Goal: Information Seeking & Learning: Learn about a topic

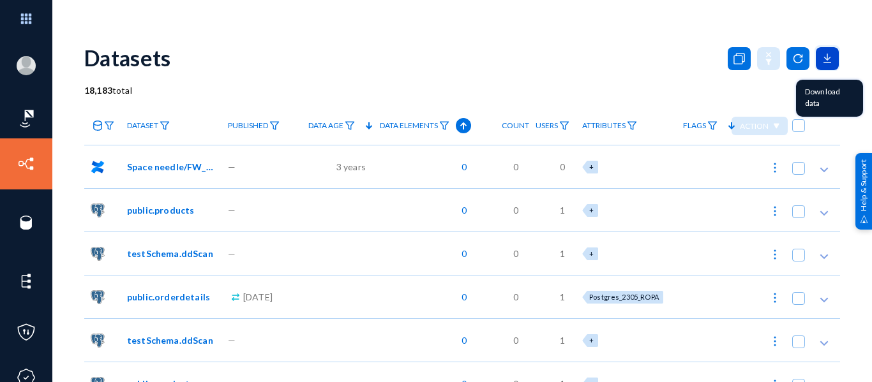
click at [822, 57] on icon at bounding box center [827, 58] width 23 height 23
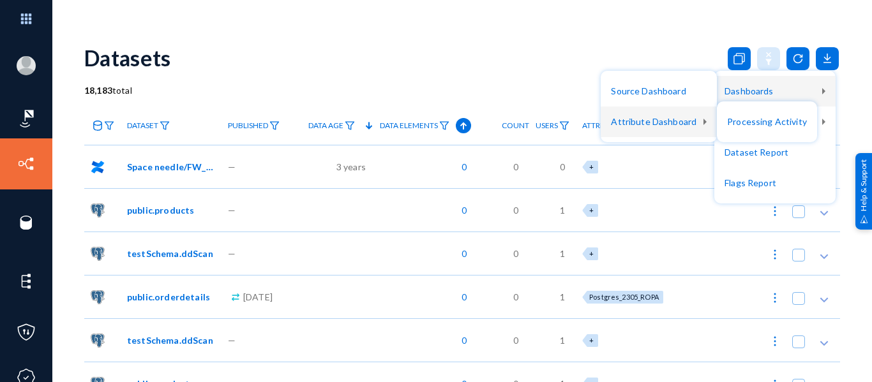
click at [691, 39] on div at bounding box center [436, 191] width 872 height 382
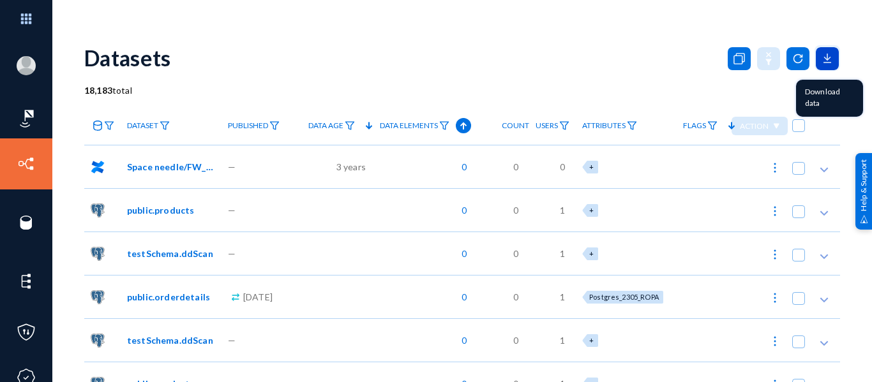
click at [831, 56] on icon at bounding box center [827, 58] width 23 height 23
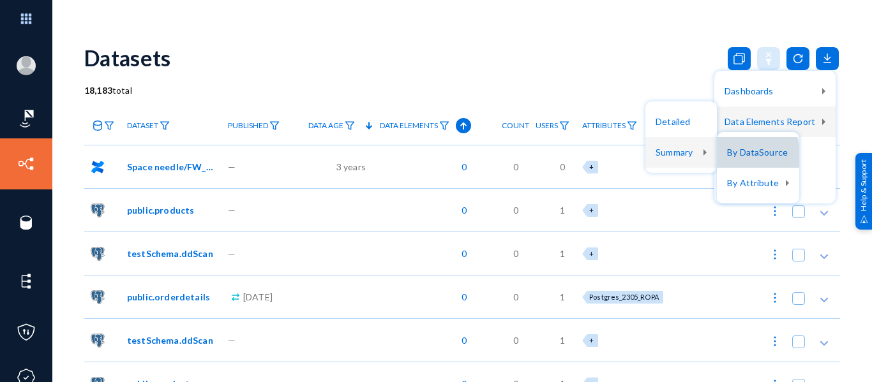
click at [733, 158] on button "By DataSource" at bounding box center [758, 152] width 82 height 31
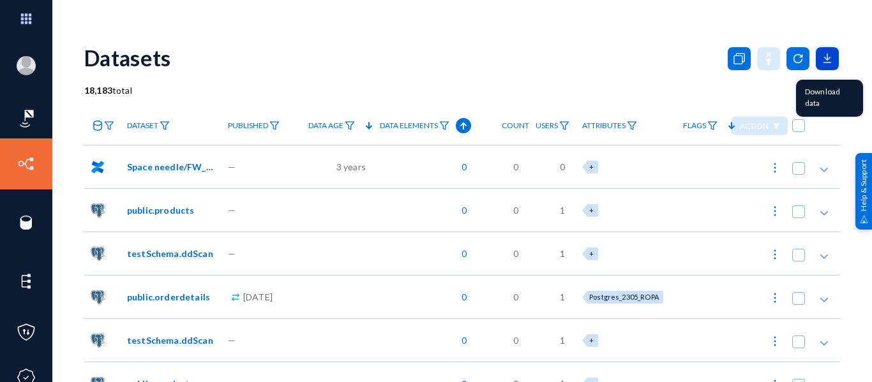
click at [827, 65] on icon at bounding box center [827, 58] width 23 height 23
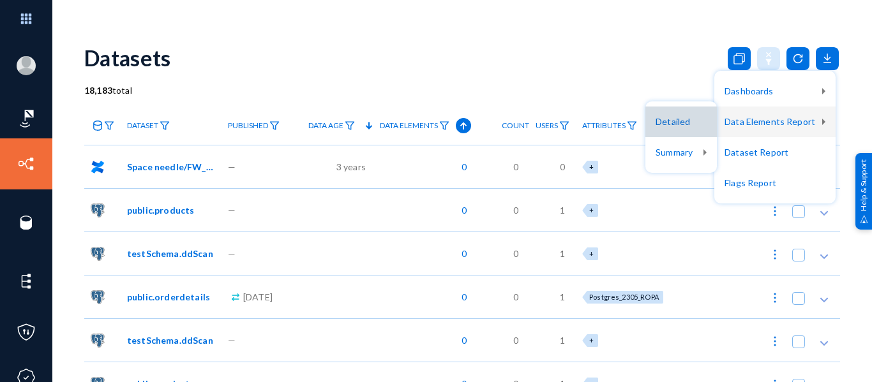
click at [688, 131] on button "Detailed" at bounding box center [680, 122] width 71 height 31
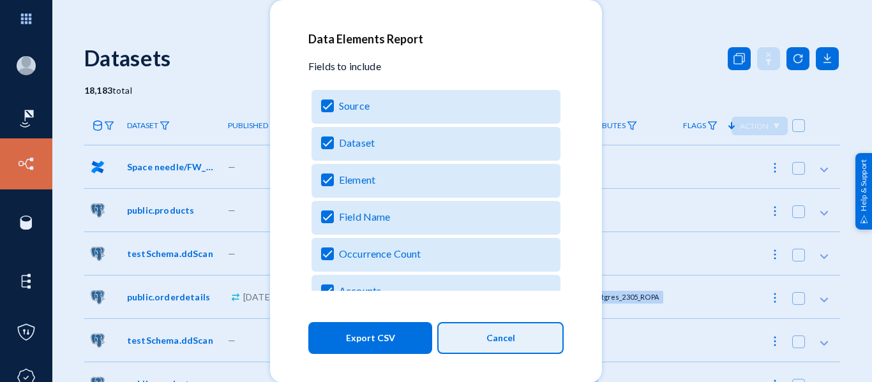
click at [461, 335] on button "Cancel" at bounding box center [500, 338] width 126 height 32
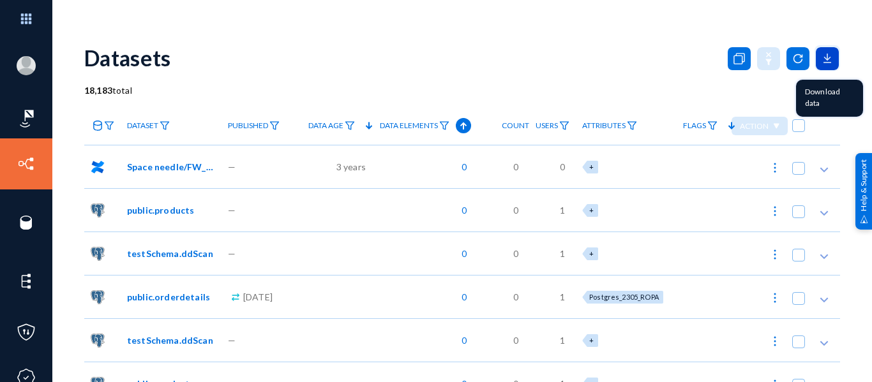
click at [823, 52] on icon at bounding box center [827, 58] width 23 height 23
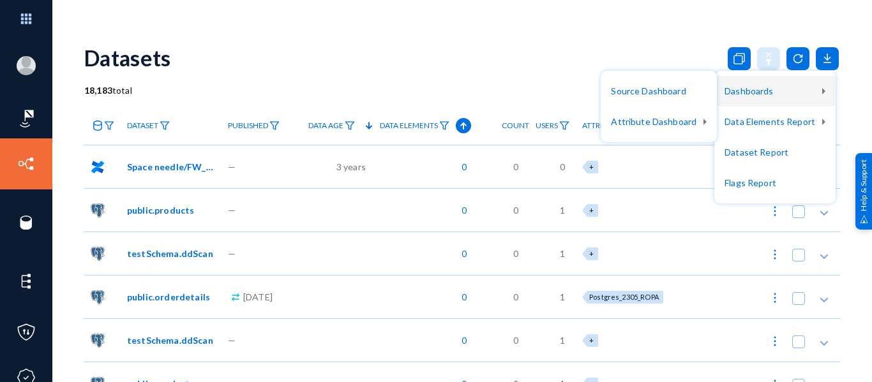
click at [745, 33] on div at bounding box center [436, 191] width 872 height 382
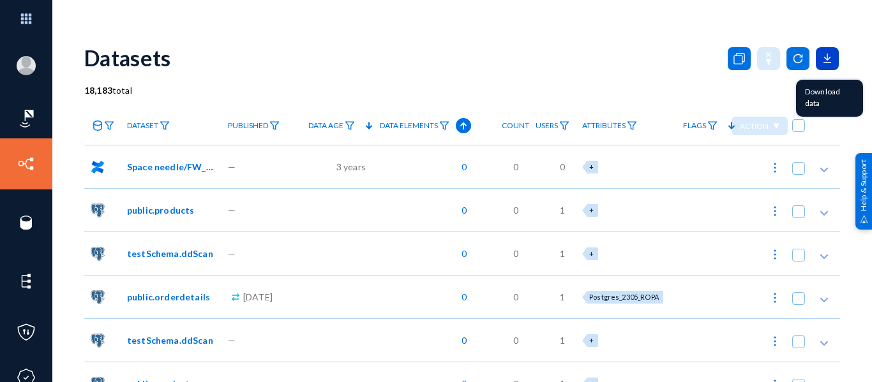
click at [816, 49] on icon at bounding box center [827, 58] width 23 height 23
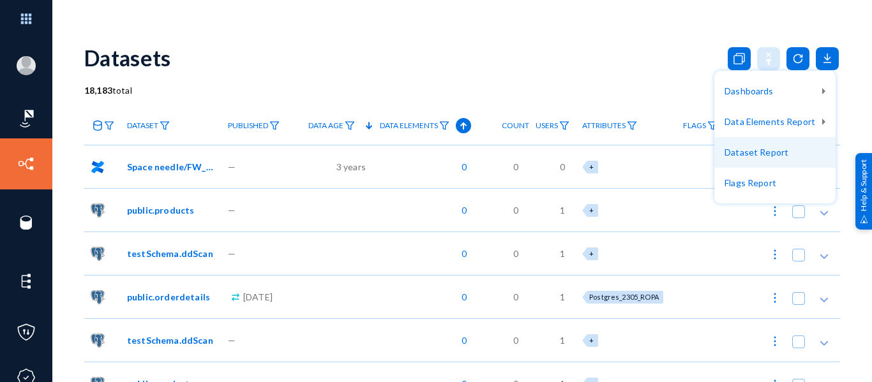
click at [762, 160] on button "Dataset Report" at bounding box center [774, 152] width 121 height 31
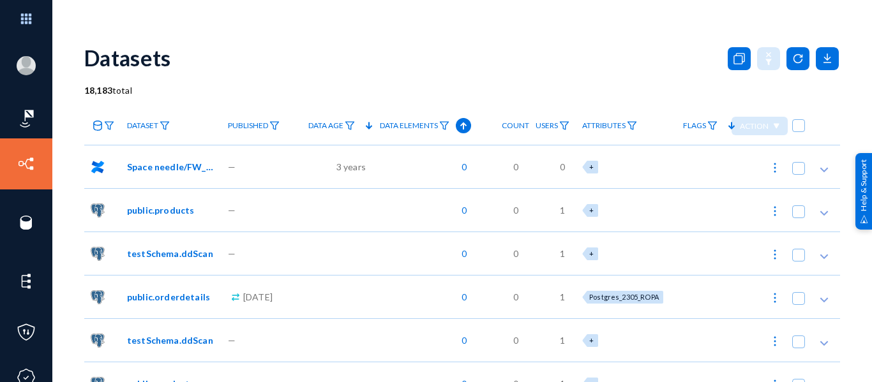
click at [610, 41] on div "Datasets" at bounding box center [462, 58] width 756 height 52
click at [825, 58] on icon at bounding box center [827, 58] width 6 height 3
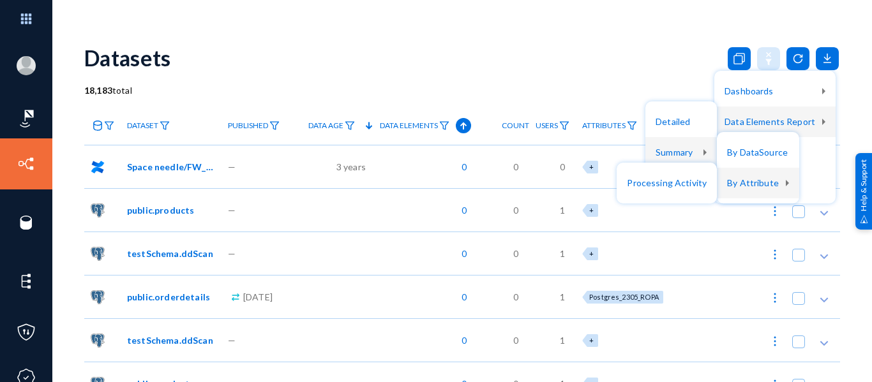
click at [638, 61] on div at bounding box center [436, 191] width 872 height 382
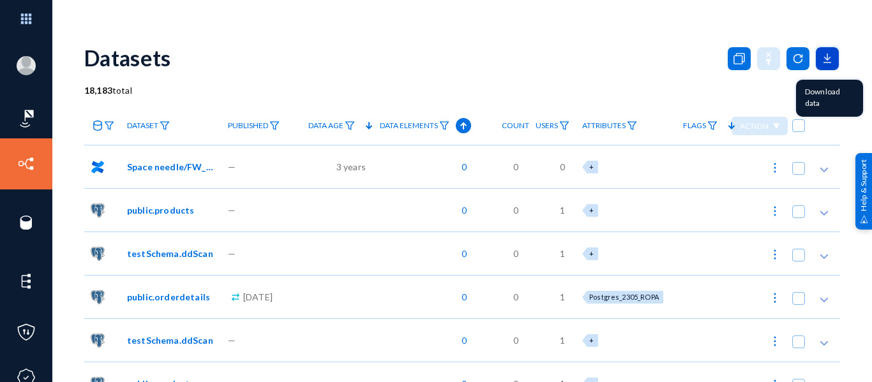
click at [831, 62] on icon at bounding box center [827, 58] width 23 height 23
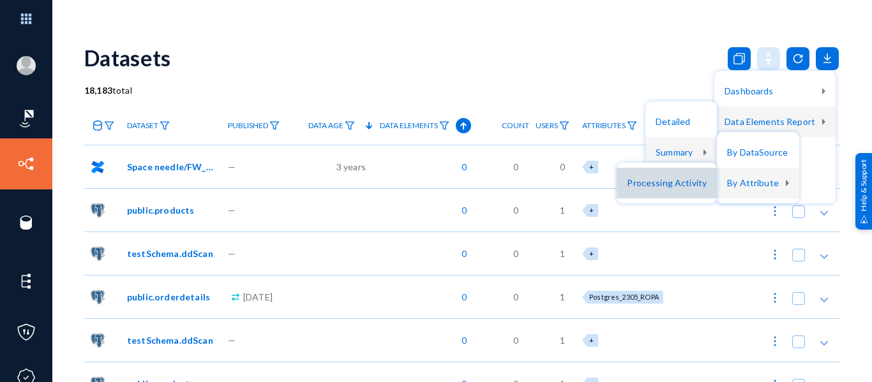
click at [696, 180] on button "Processing Activity" at bounding box center [667, 183] width 100 height 31
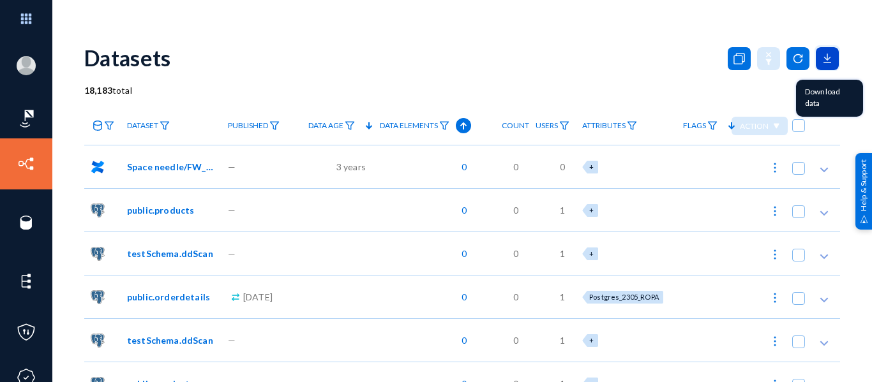
click at [825, 62] on icon at bounding box center [827, 58] width 23 height 23
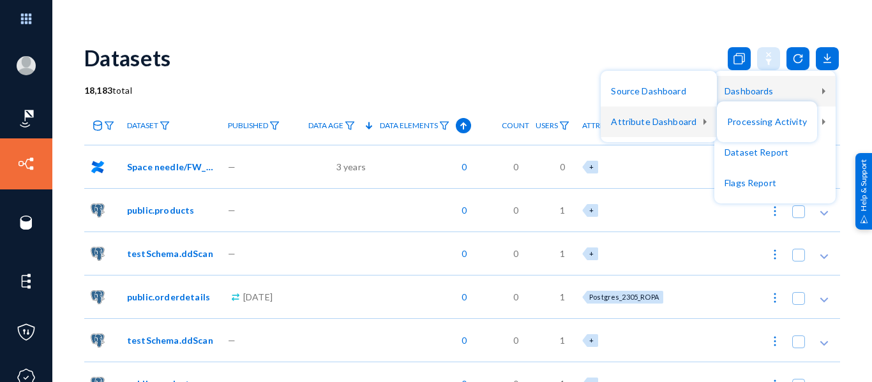
click at [681, 22] on div at bounding box center [436, 191] width 872 height 382
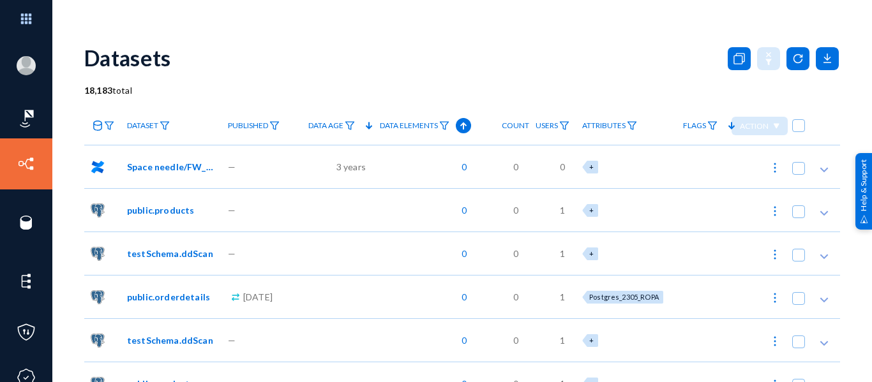
click at [812, 70] on div at bounding box center [781, 58] width 117 height 26
click at [816, 64] on icon at bounding box center [827, 58] width 23 height 23
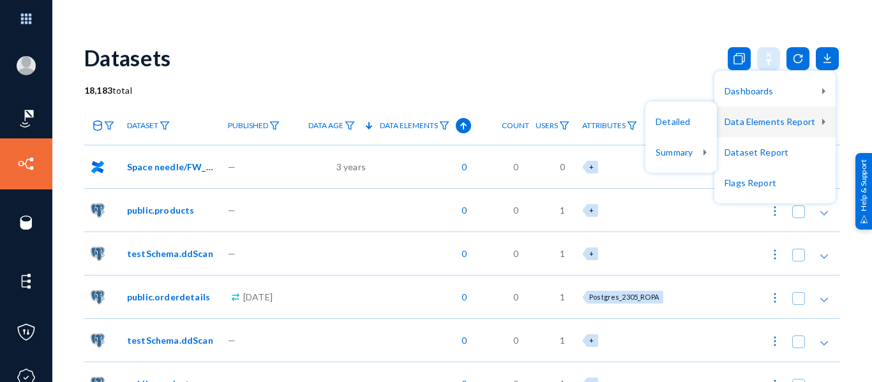
click at [675, 81] on div at bounding box center [436, 191] width 872 height 382
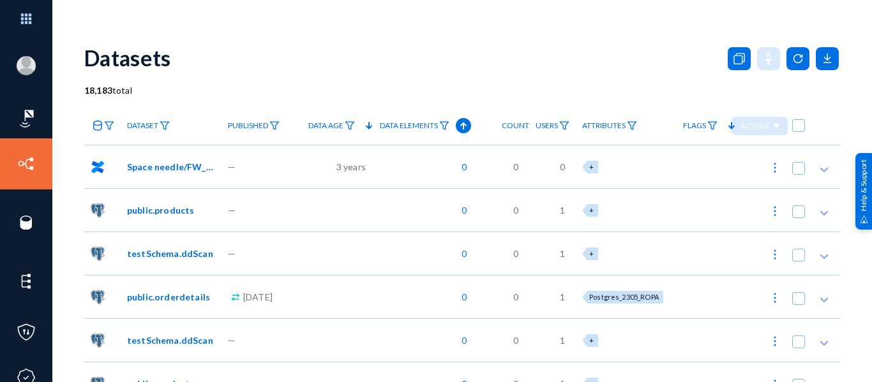
click at [442, 42] on div "Datasets" at bounding box center [462, 58] width 756 height 52
click at [250, 164] on div "—" at bounding box center [262, 166] width 80 height 43
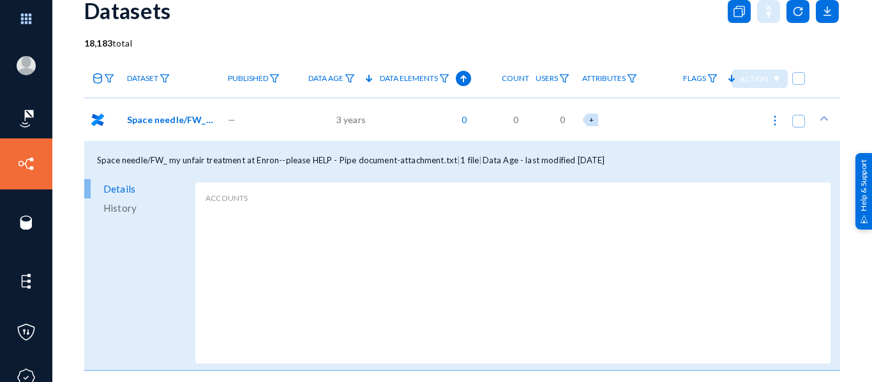
scroll to position [54, 0]
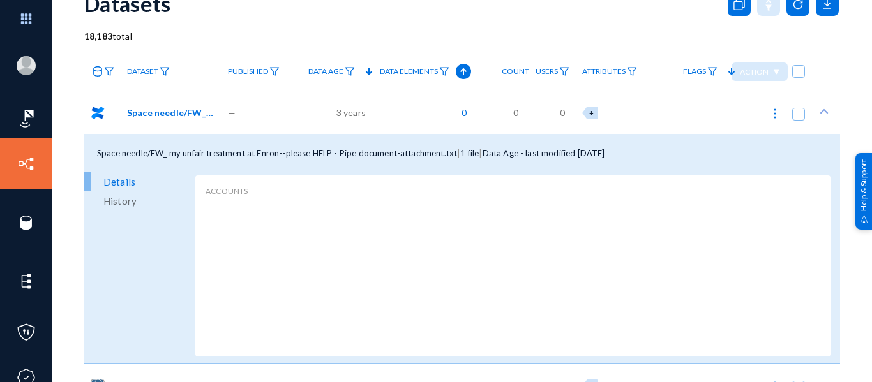
click at [245, 116] on div "—" at bounding box center [262, 112] width 80 height 43
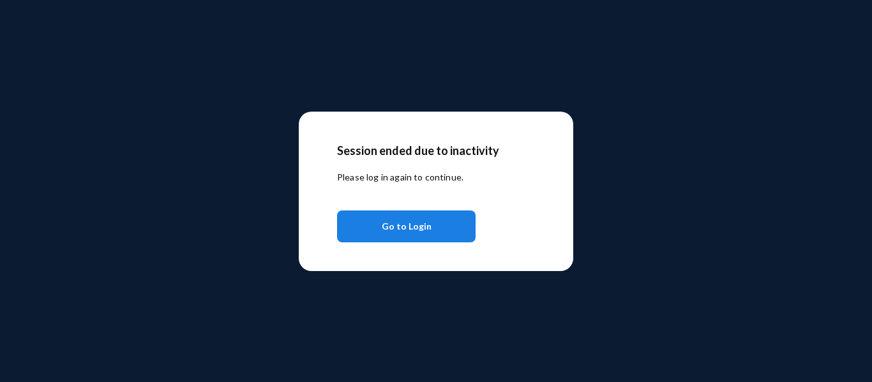
drag, startPoint x: 407, startPoint y: 229, endPoint x: 405, endPoint y: 34, distance: 194.7
click at [407, 229] on span "Go to Login" at bounding box center [407, 226] width 50 height 23
